Goal: Task Accomplishment & Management: Manage account settings

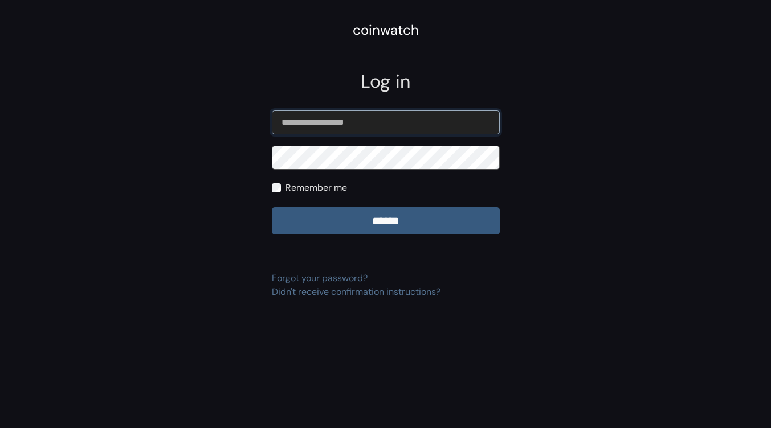
type input "**********"
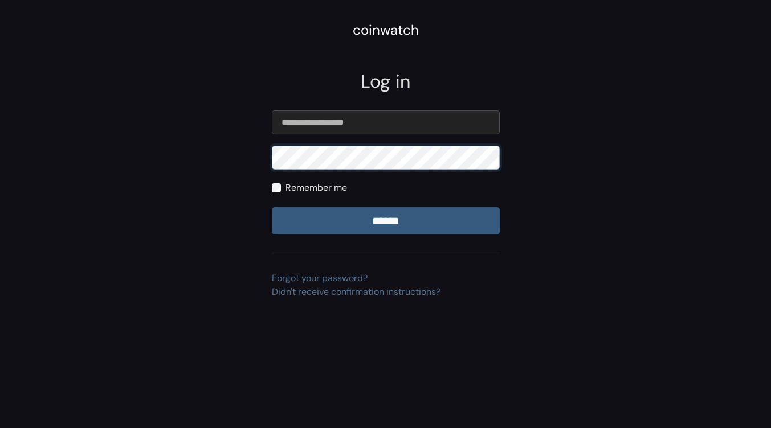
click at [272, 207] on input "******" at bounding box center [386, 220] width 228 height 27
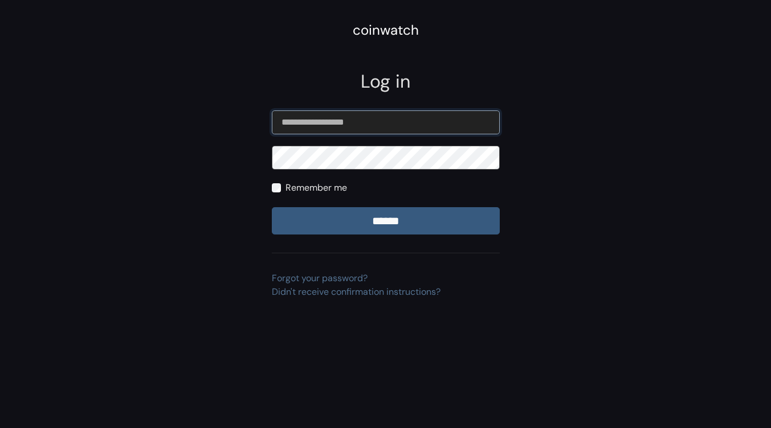
type input "**********"
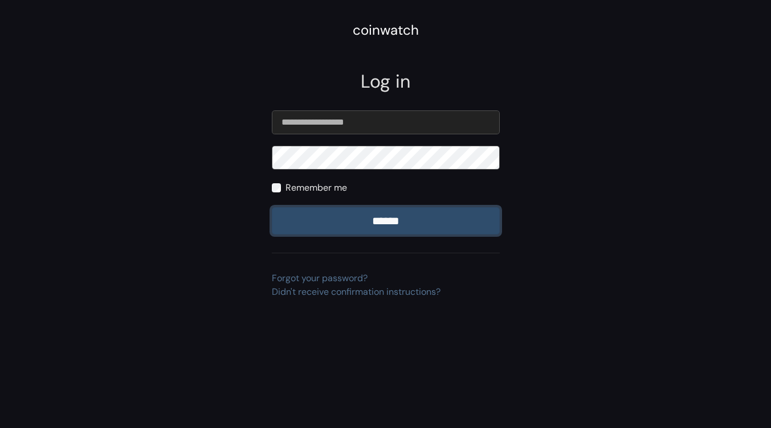
click at [387, 219] on input "******" at bounding box center [386, 220] width 228 height 27
